Goal: Task Accomplishment & Management: Manage account settings

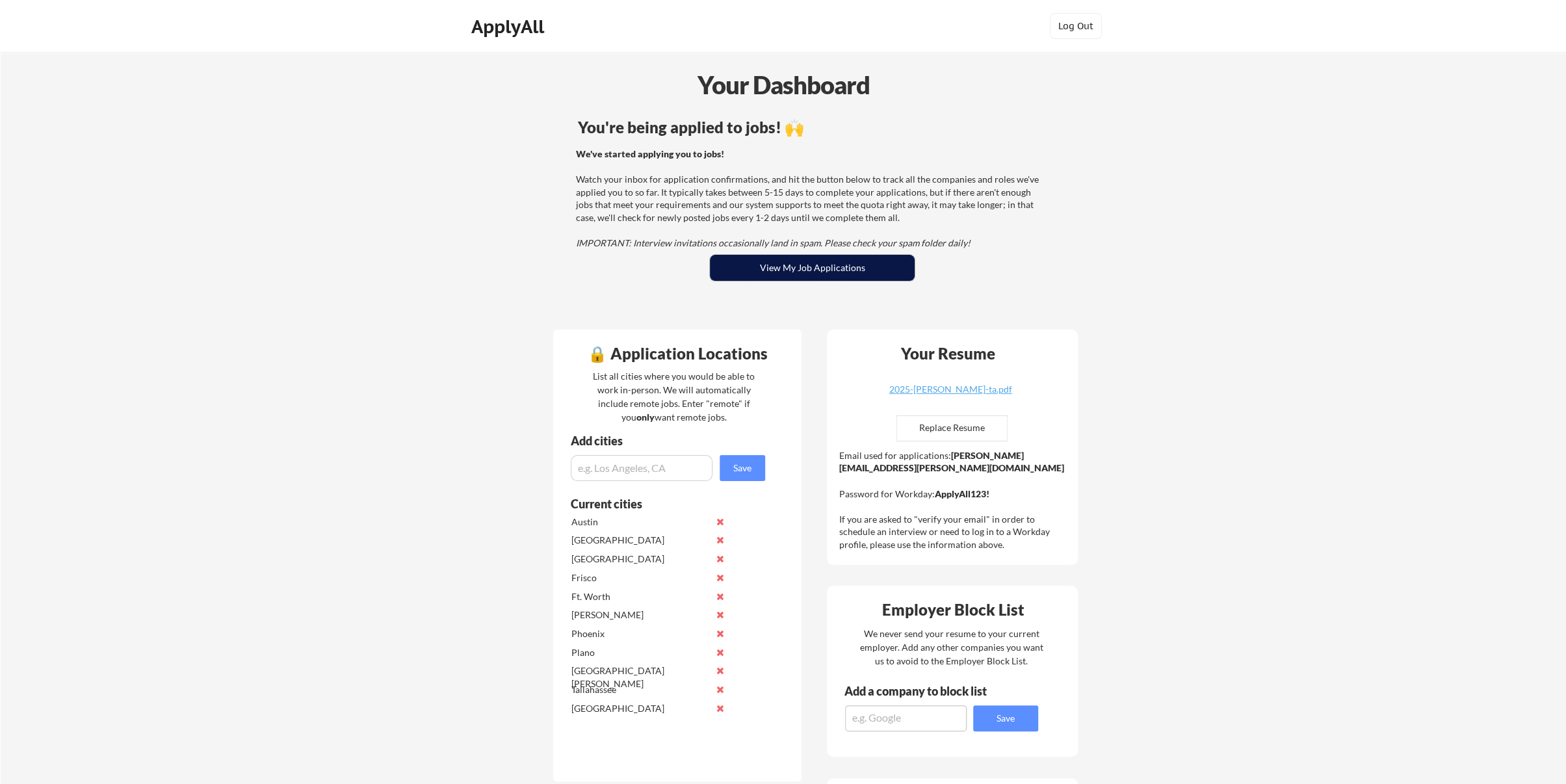
click at [822, 263] on button "View My Job Applications" at bounding box center [812, 267] width 205 height 26
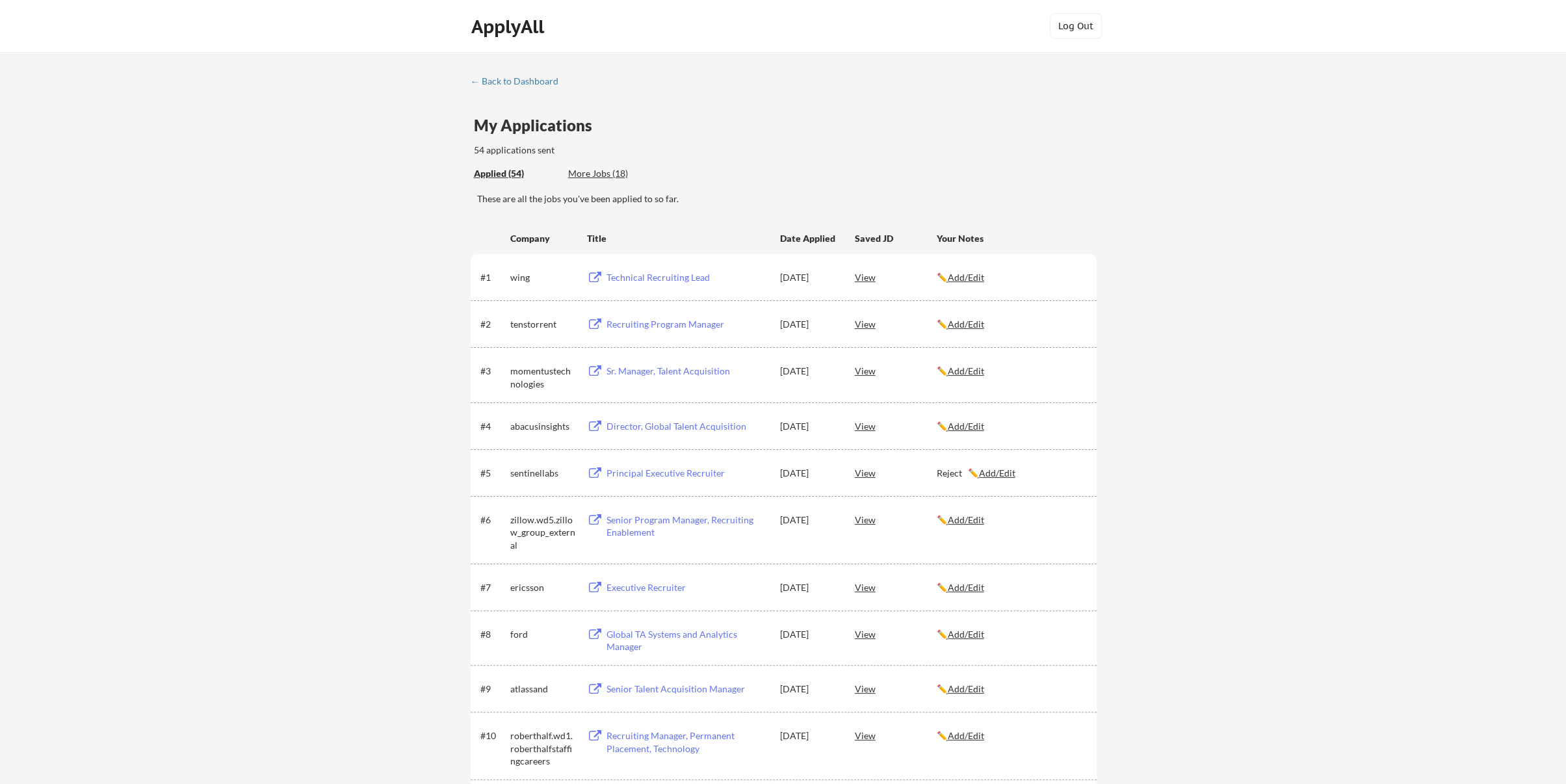
click at [832, 176] on div "Applied (54) More Jobs (18)" at bounding box center [785, 173] width 623 height 26
click at [965, 634] on u "Add/Edit" at bounding box center [966, 634] width 36 height 11
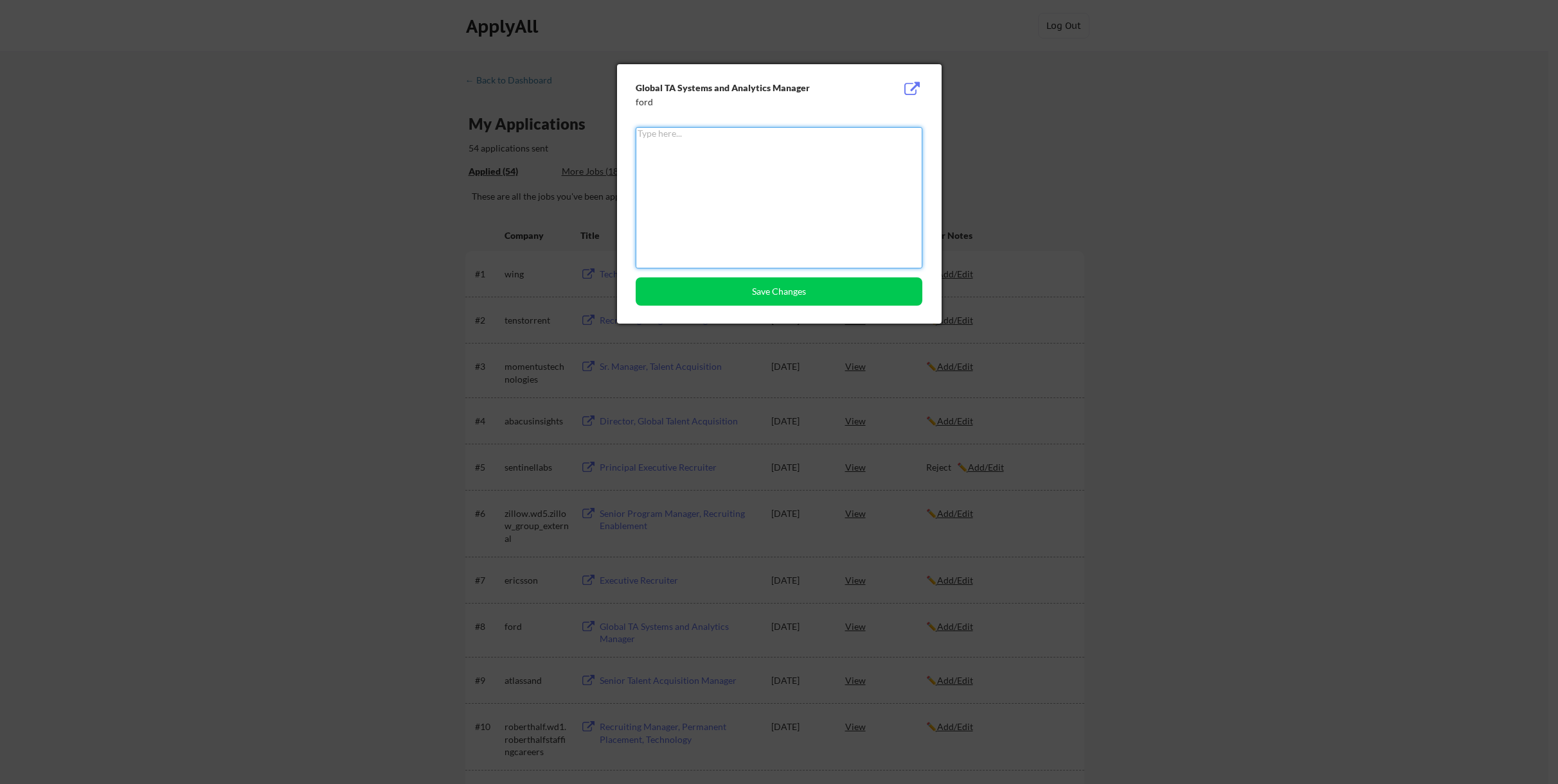
click at [698, 165] on textarea at bounding box center [779, 197] width 287 height 141
type textarea "Reject"
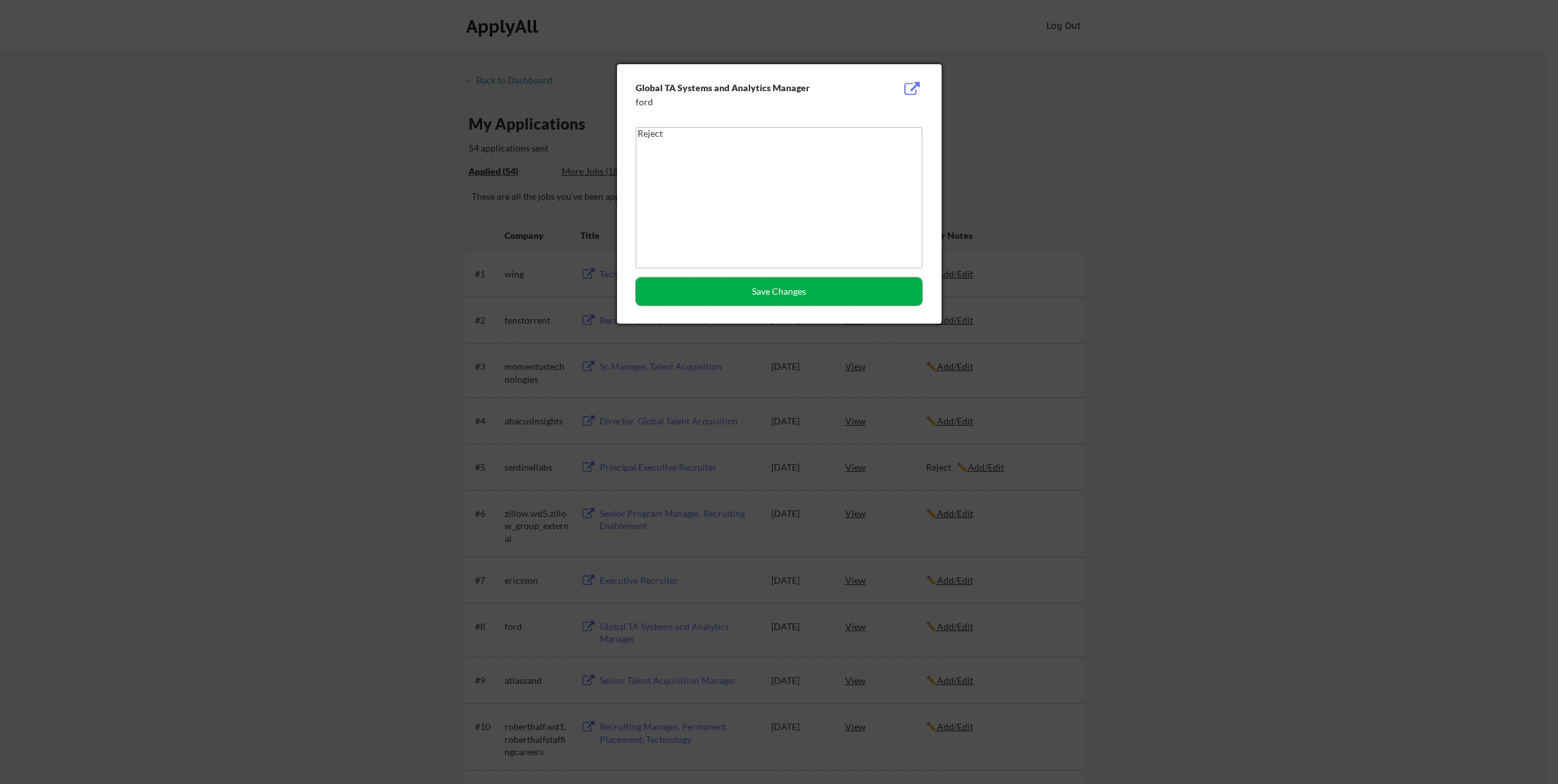
click at [777, 292] on button "Save Changes" at bounding box center [779, 292] width 287 height 29
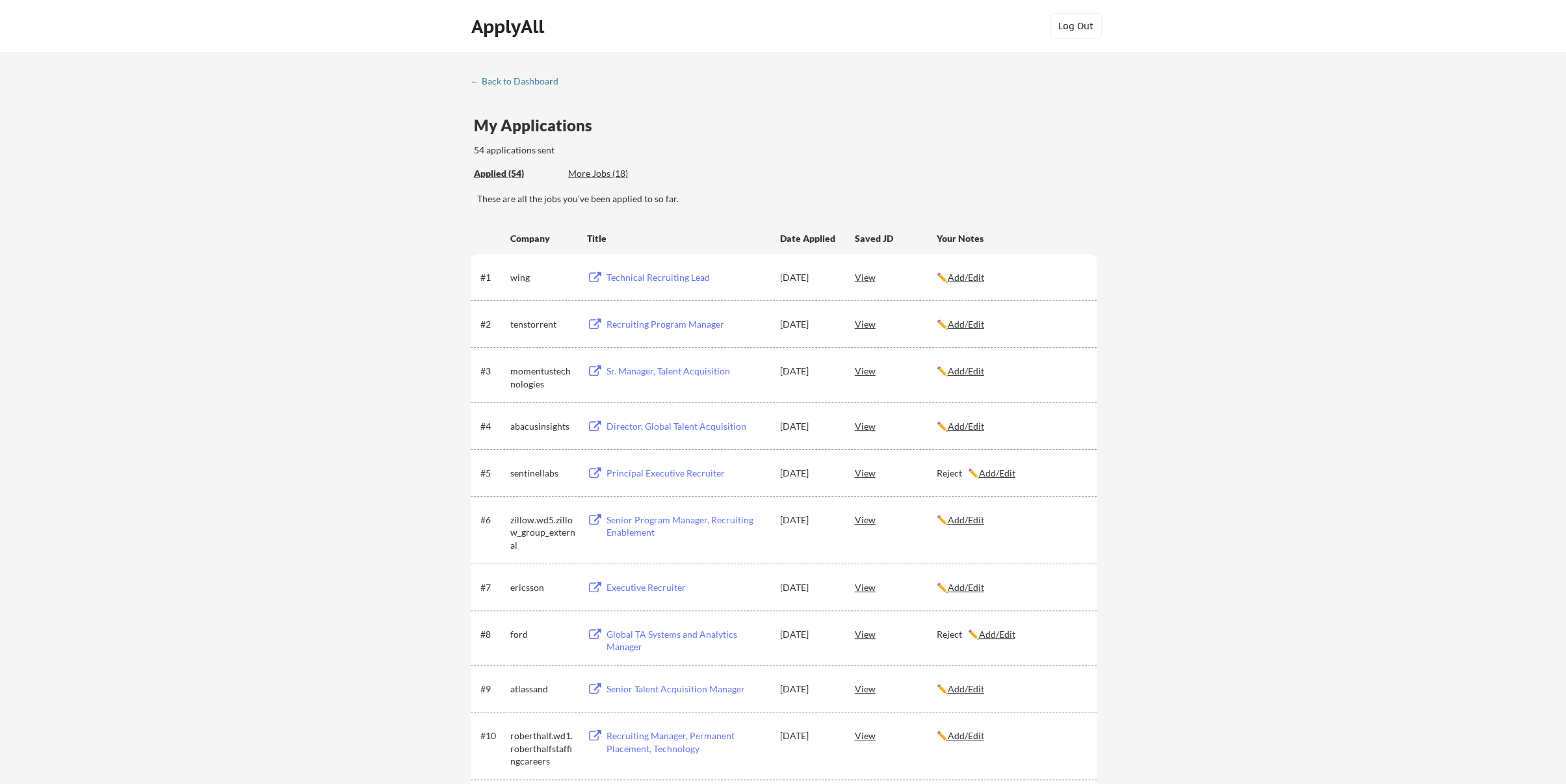
click at [591, 173] on div "More Jobs (18)" at bounding box center [616, 173] width 96 height 13
